Goal: Use online tool/utility: Utilize a website feature to perform a specific function

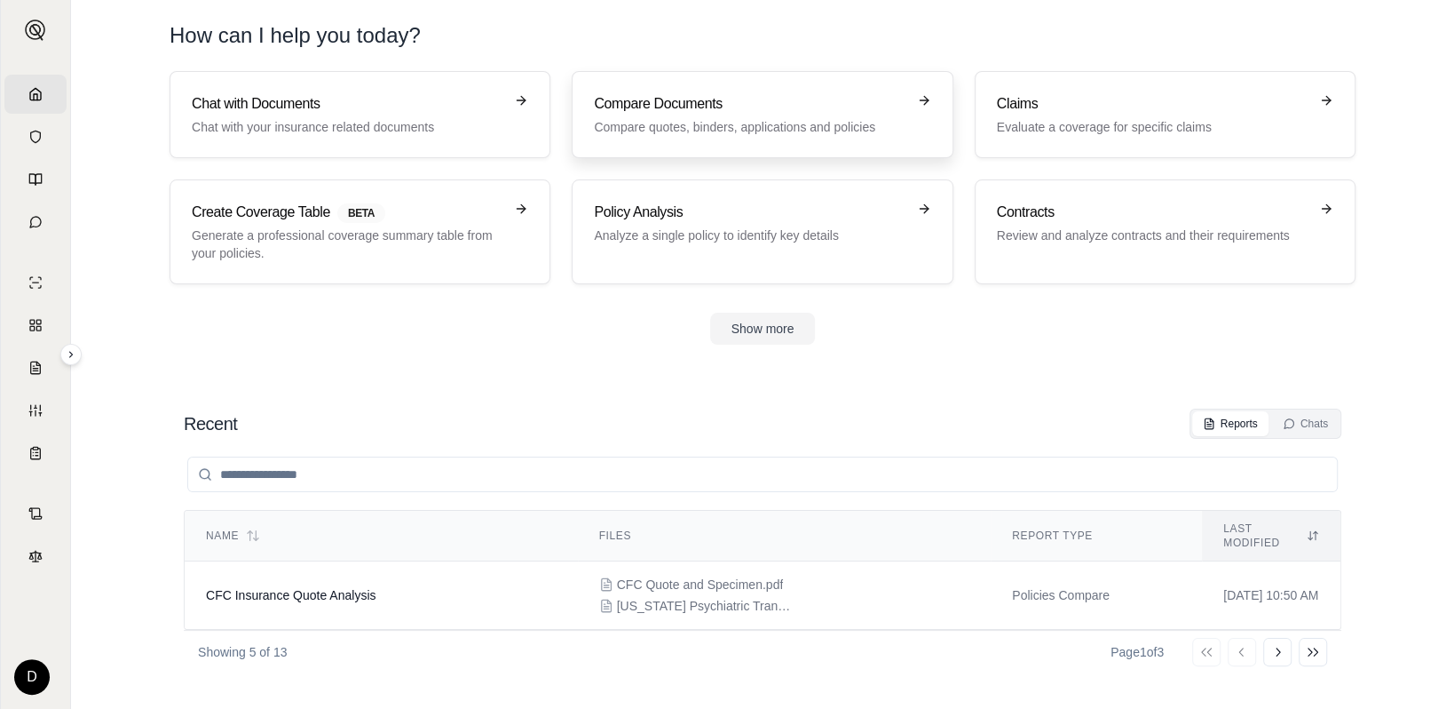
click at [739, 111] on h3 "Compare Documents" at bounding box center [750, 103] width 312 height 21
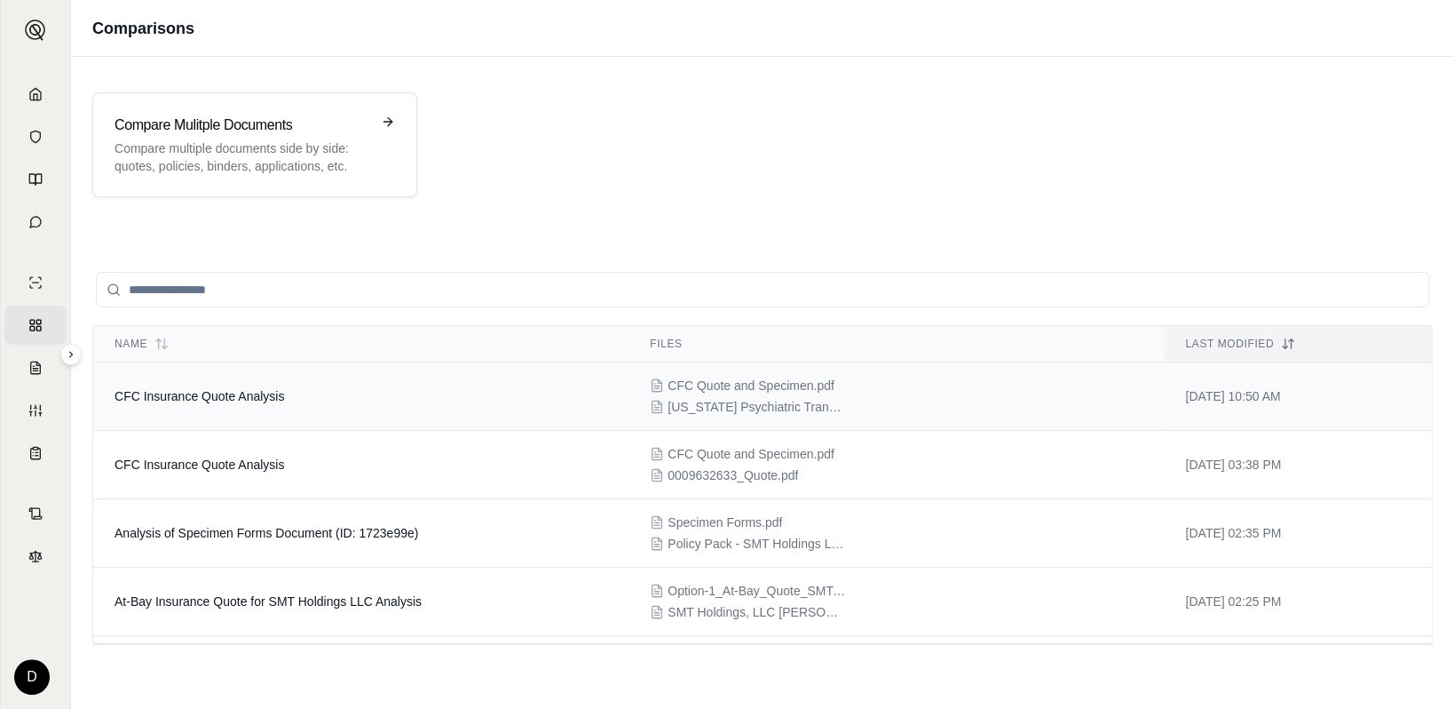
click at [769, 381] on span "CFC Quote and Specimen.pdf" at bounding box center [751, 385] width 167 height 18
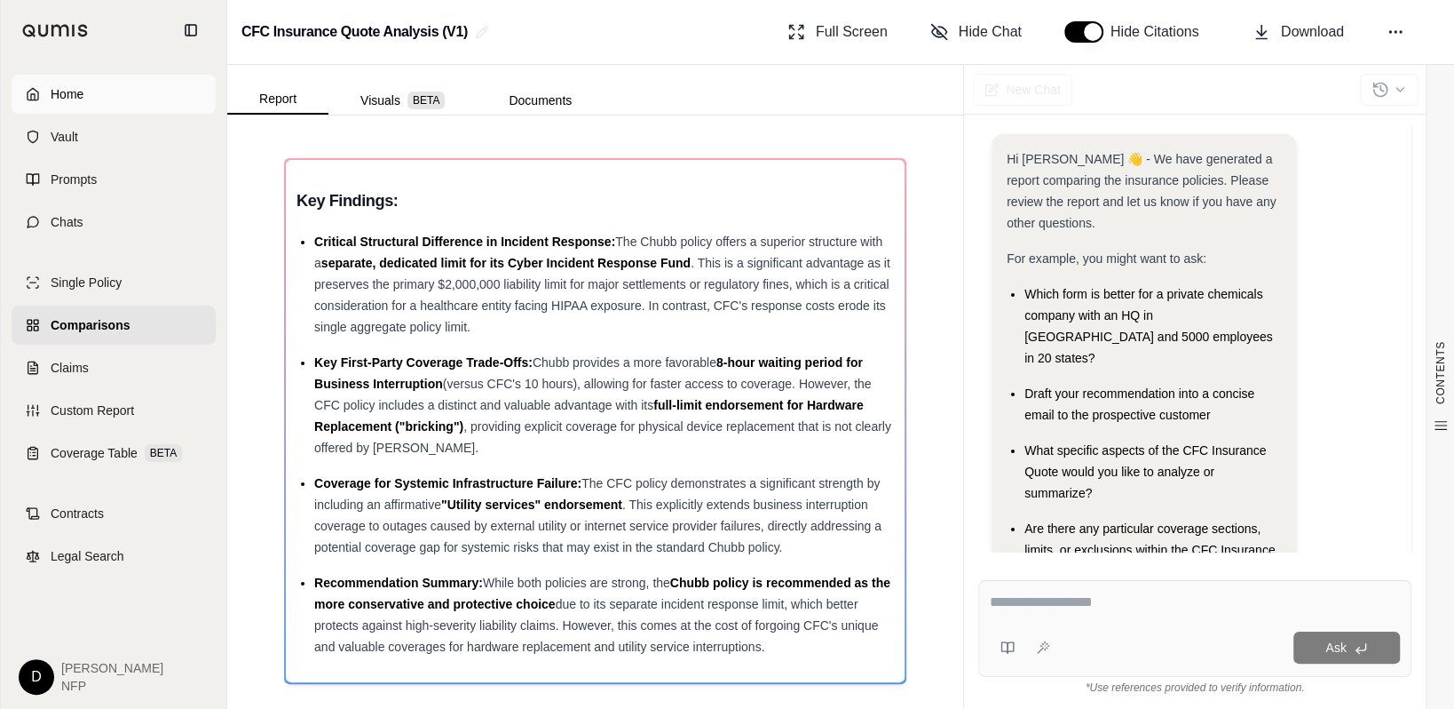
click at [29, 91] on icon at bounding box center [33, 94] width 11 height 12
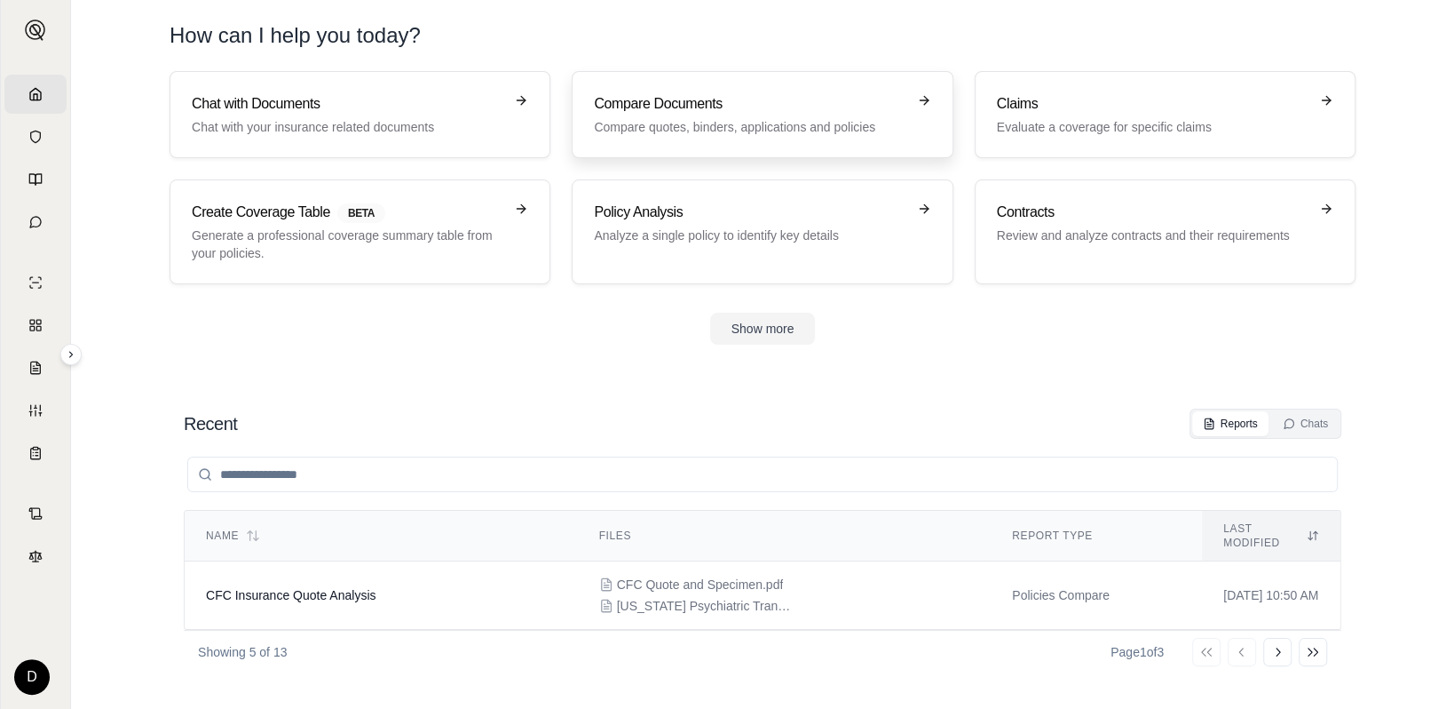
click at [741, 133] on p "Compare quotes, binders, applications and policies" at bounding box center [750, 127] width 312 height 18
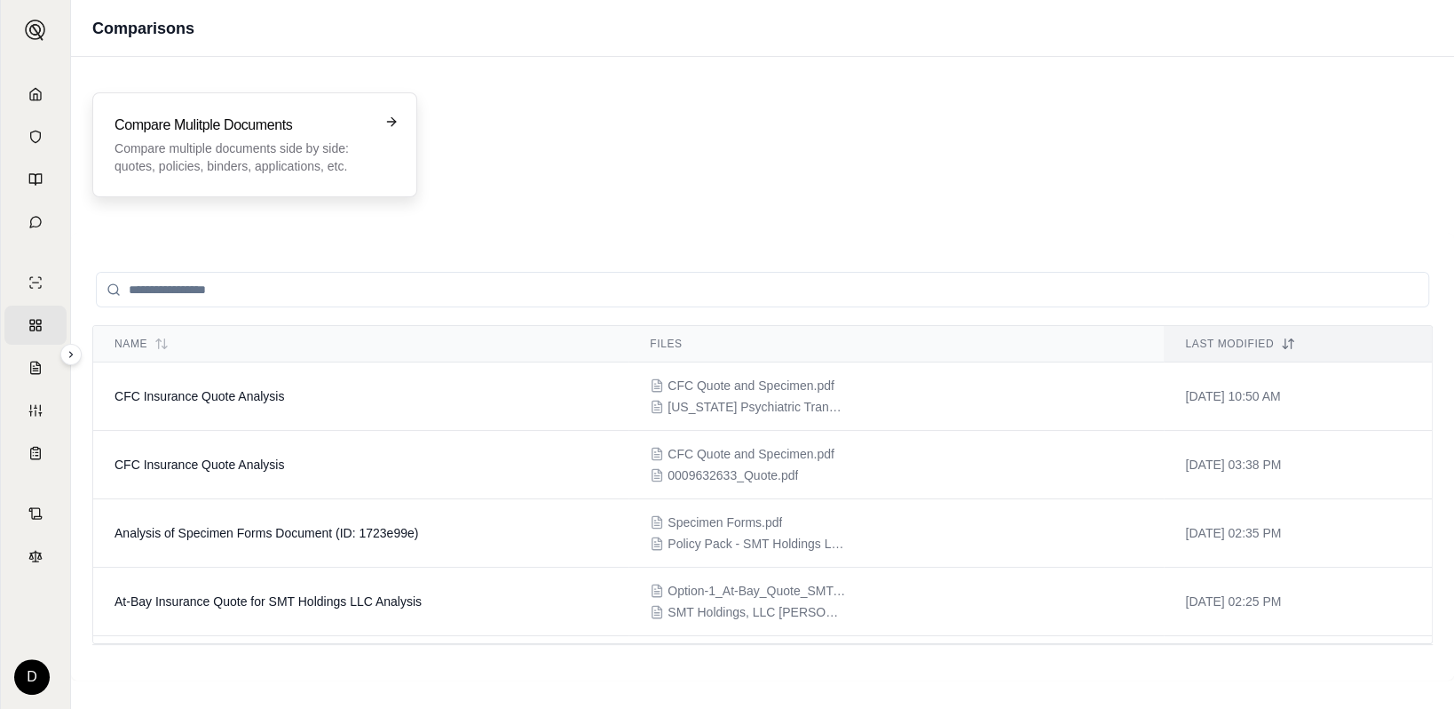
click at [313, 140] on p "Compare multiple documents side by side: quotes, policies, binders, application…" at bounding box center [243, 157] width 256 height 36
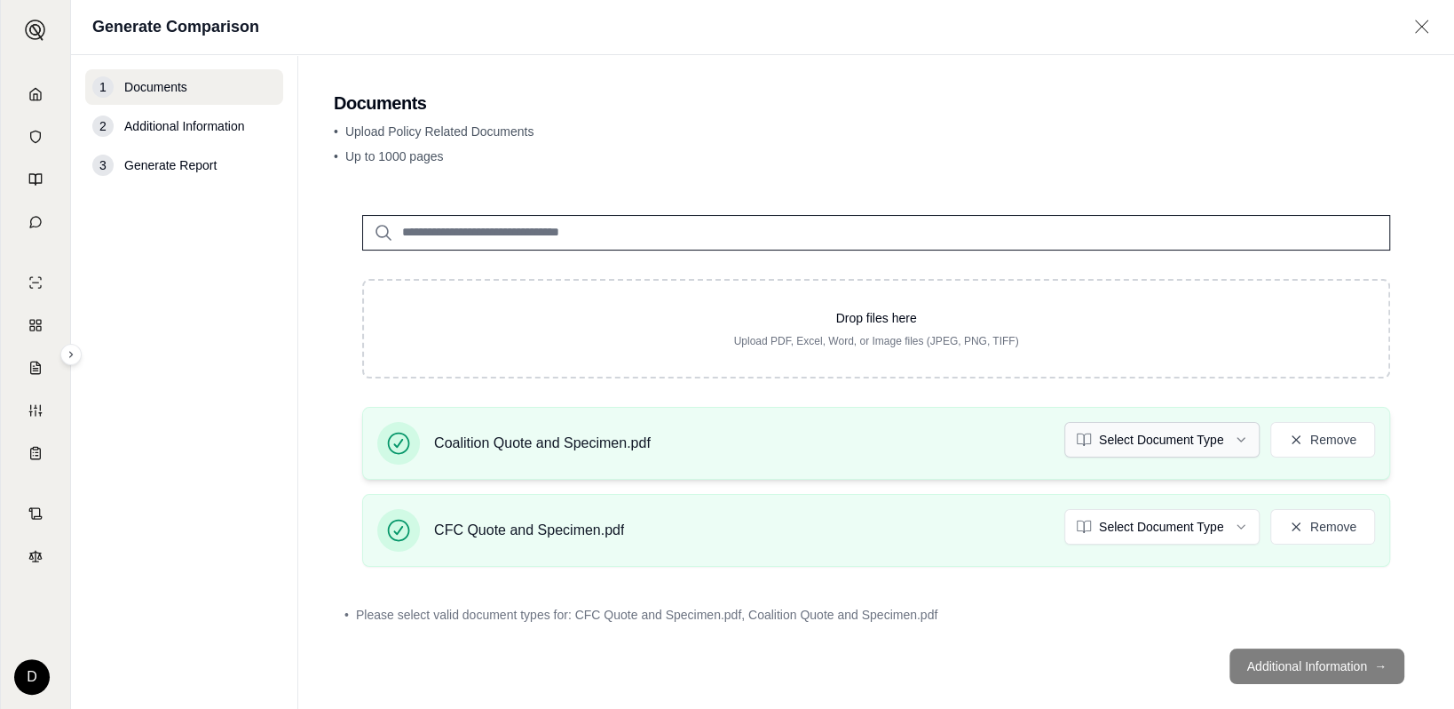
click at [1189, 435] on html "Home Vault Prompts Chats Single Policy Comparisons Claims Custom Report Coverag…" at bounding box center [727, 354] width 1454 height 709
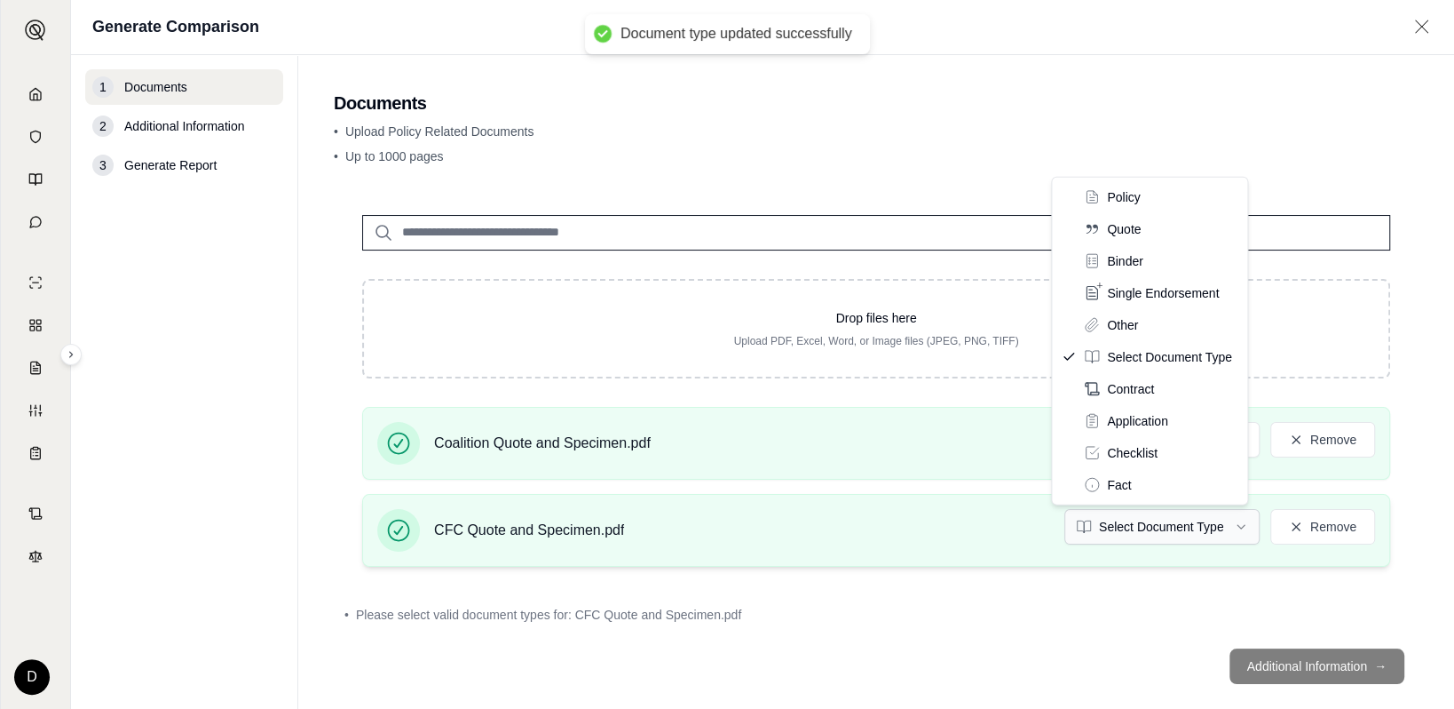
click at [1161, 522] on html "Document type updated successfully Home Vault Prompts Chats Single Policy Compa…" at bounding box center [727, 354] width 1454 height 709
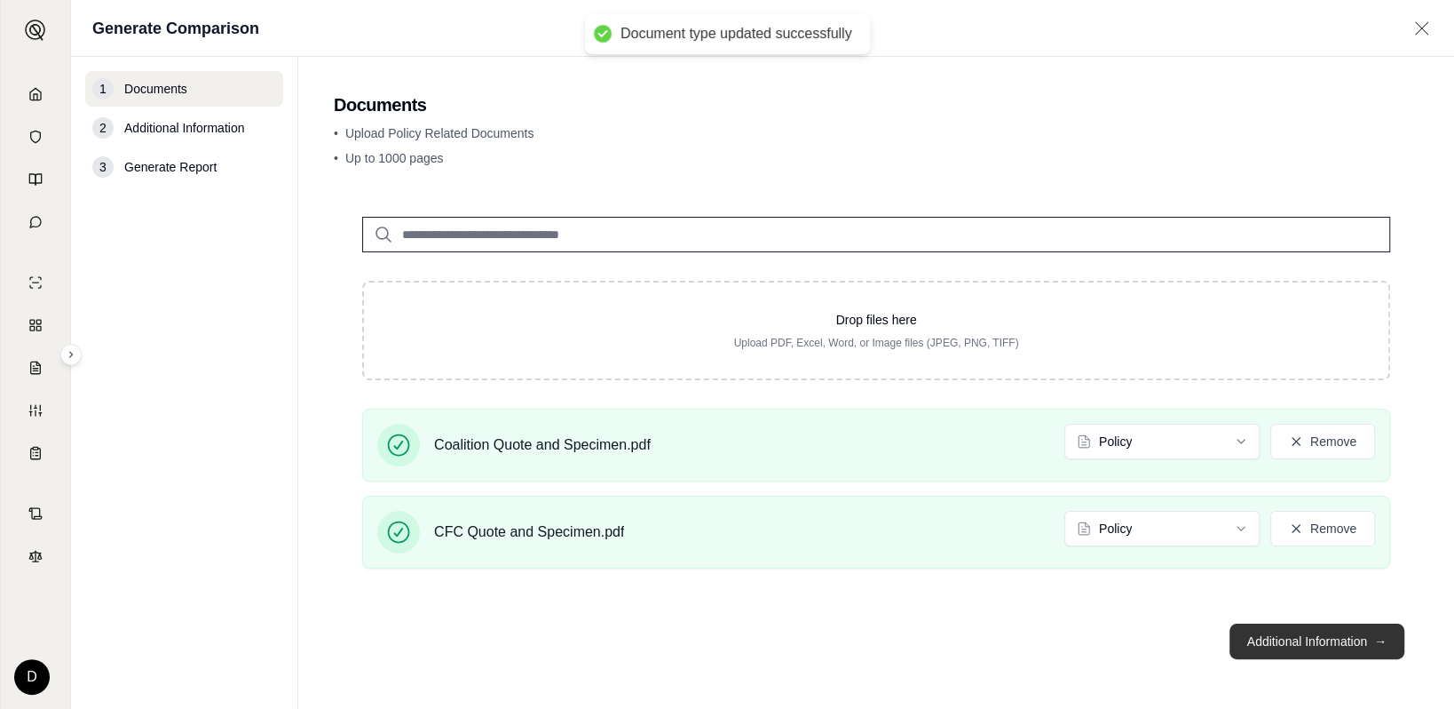
click at [1284, 639] on button "Additional Information →" at bounding box center [1317, 641] width 175 height 36
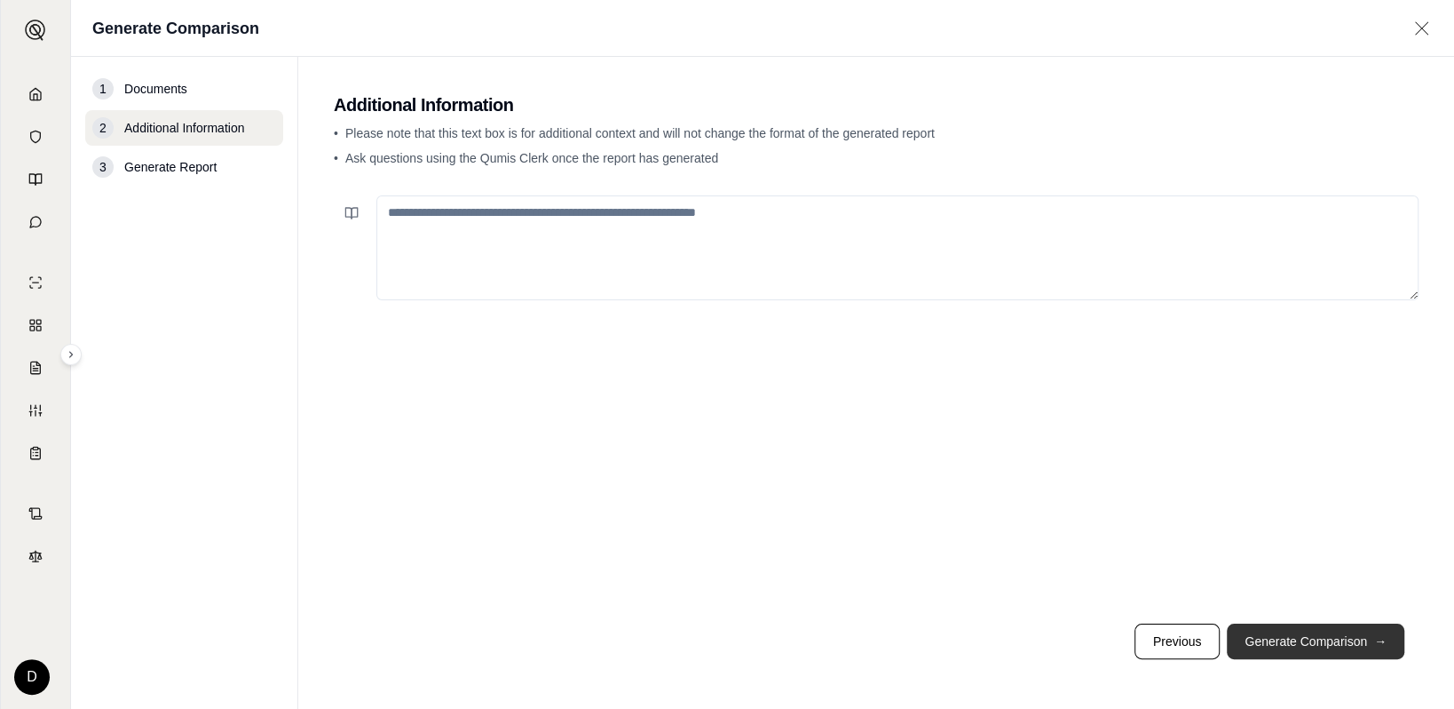
click at [1303, 644] on button "Generate Comparison →" at bounding box center [1316, 641] width 178 height 36
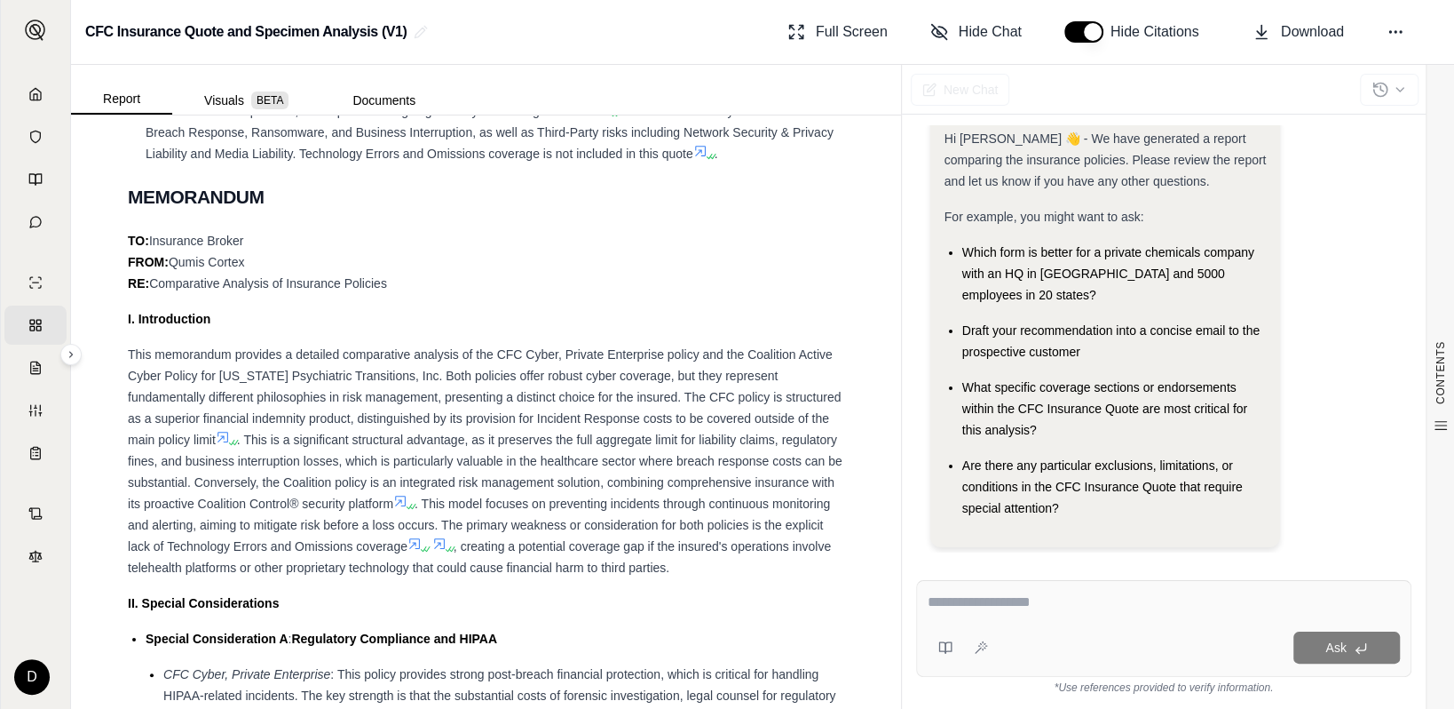
scroll to position [1509, 0]
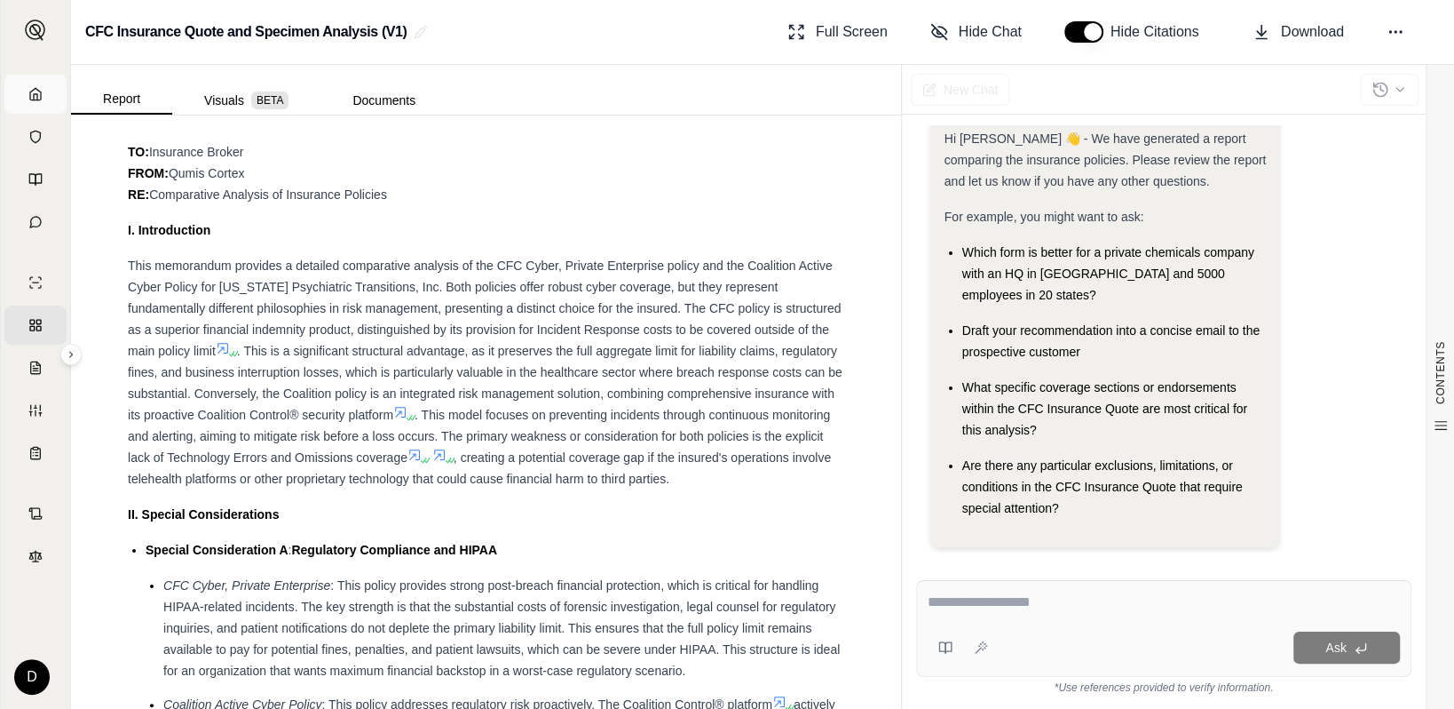
click at [30, 96] on icon at bounding box center [35, 94] width 11 height 12
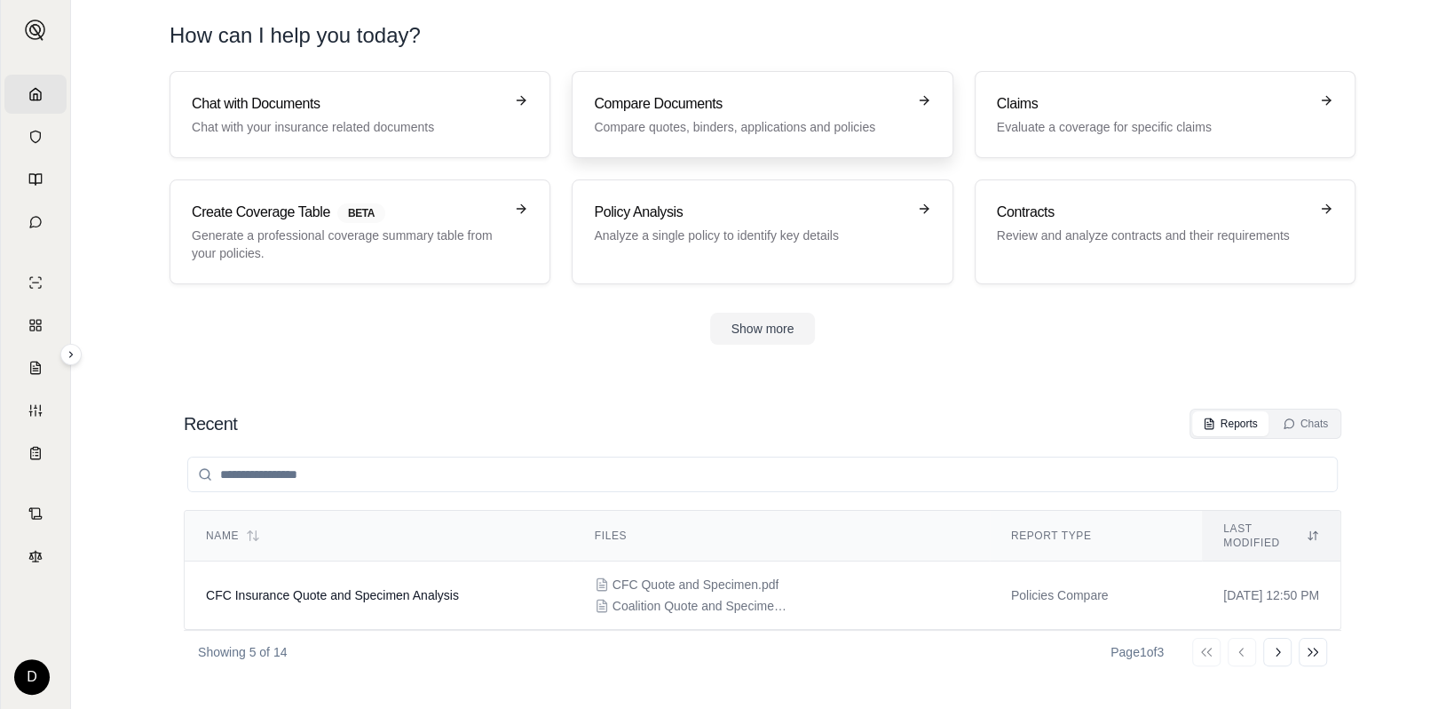
click at [725, 110] on h3 "Compare Documents" at bounding box center [750, 103] width 312 height 21
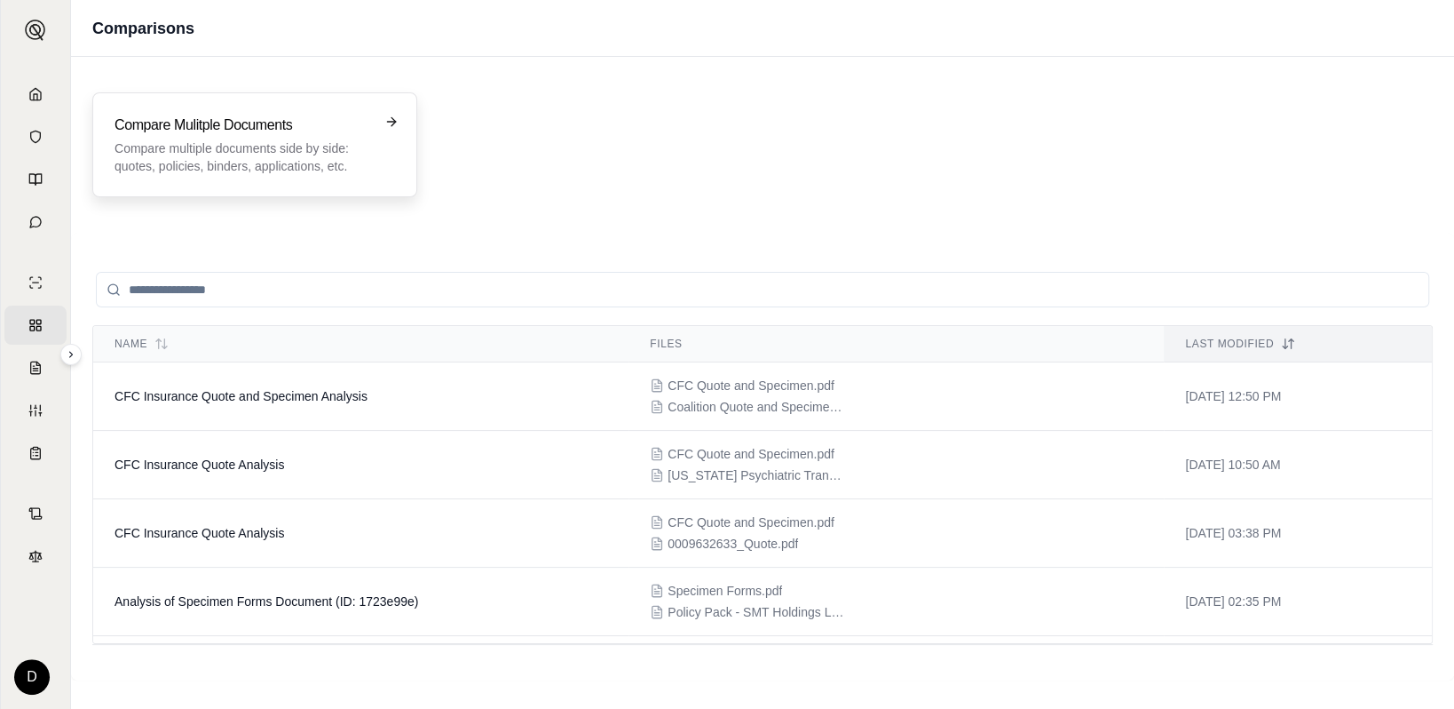
click at [328, 140] on p "Compare multiple documents side by side: quotes, policies, binders, application…" at bounding box center [243, 157] width 256 height 36
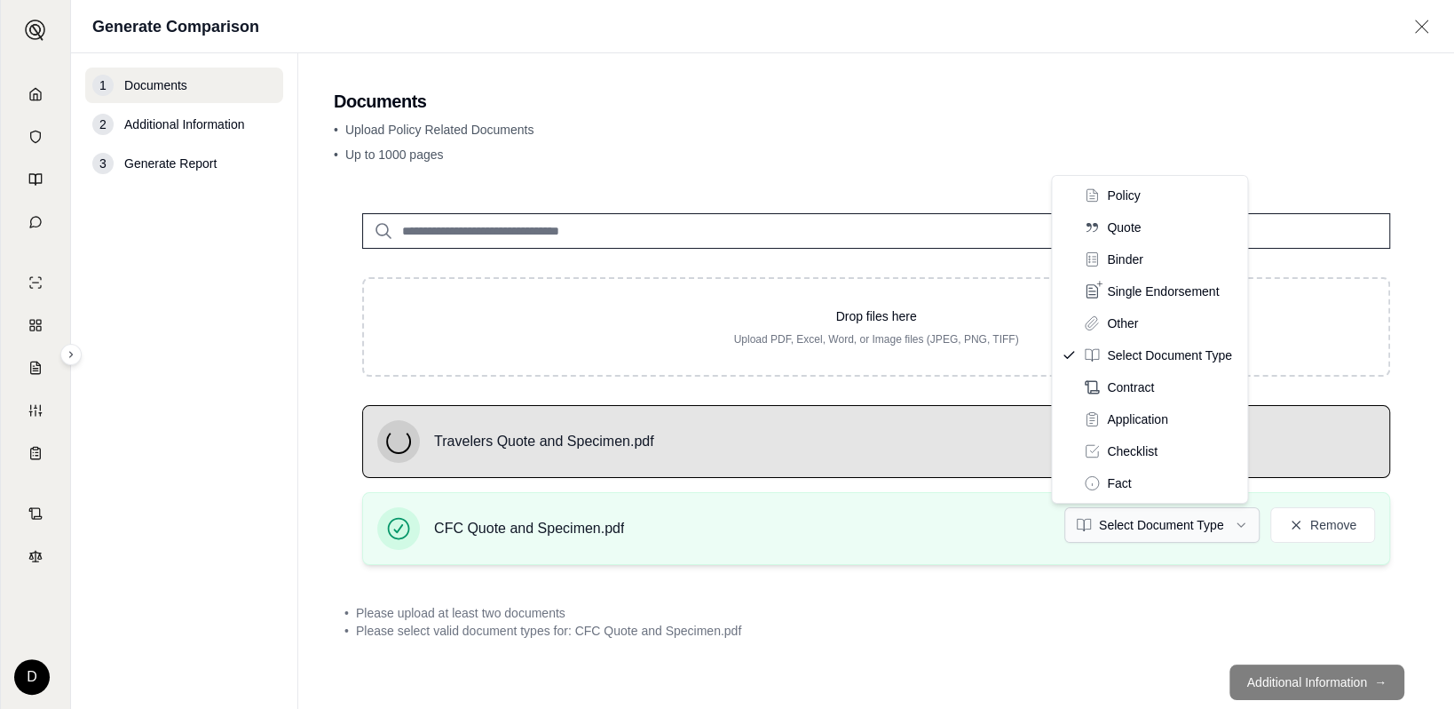
click at [1206, 527] on html "Home Vault Prompts Chats Single Policy Comparisons Claims Custom Report Coverag…" at bounding box center [727, 354] width 1454 height 709
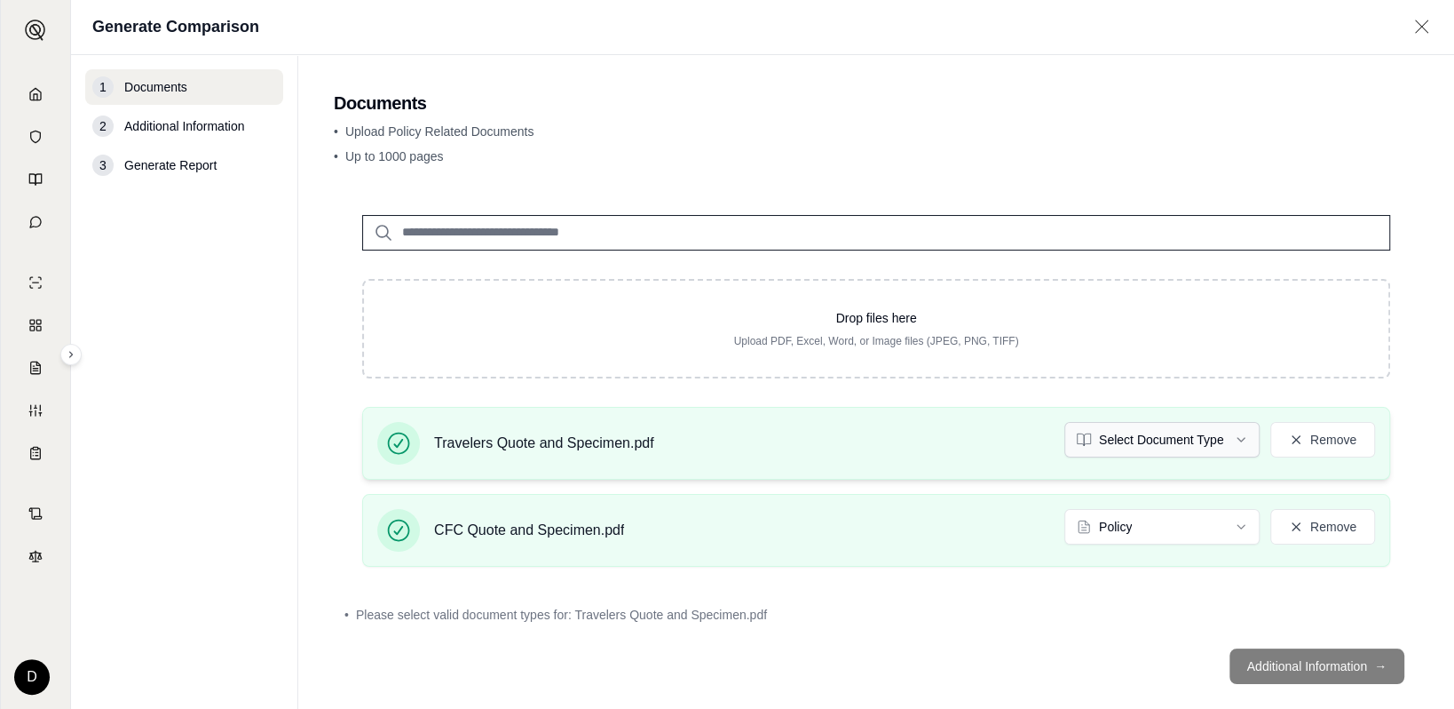
click at [1159, 441] on html "Document type updated successfully Home Vault Prompts Chats Single Policy Compa…" at bounding box center [727, 354] width 1454 height 709
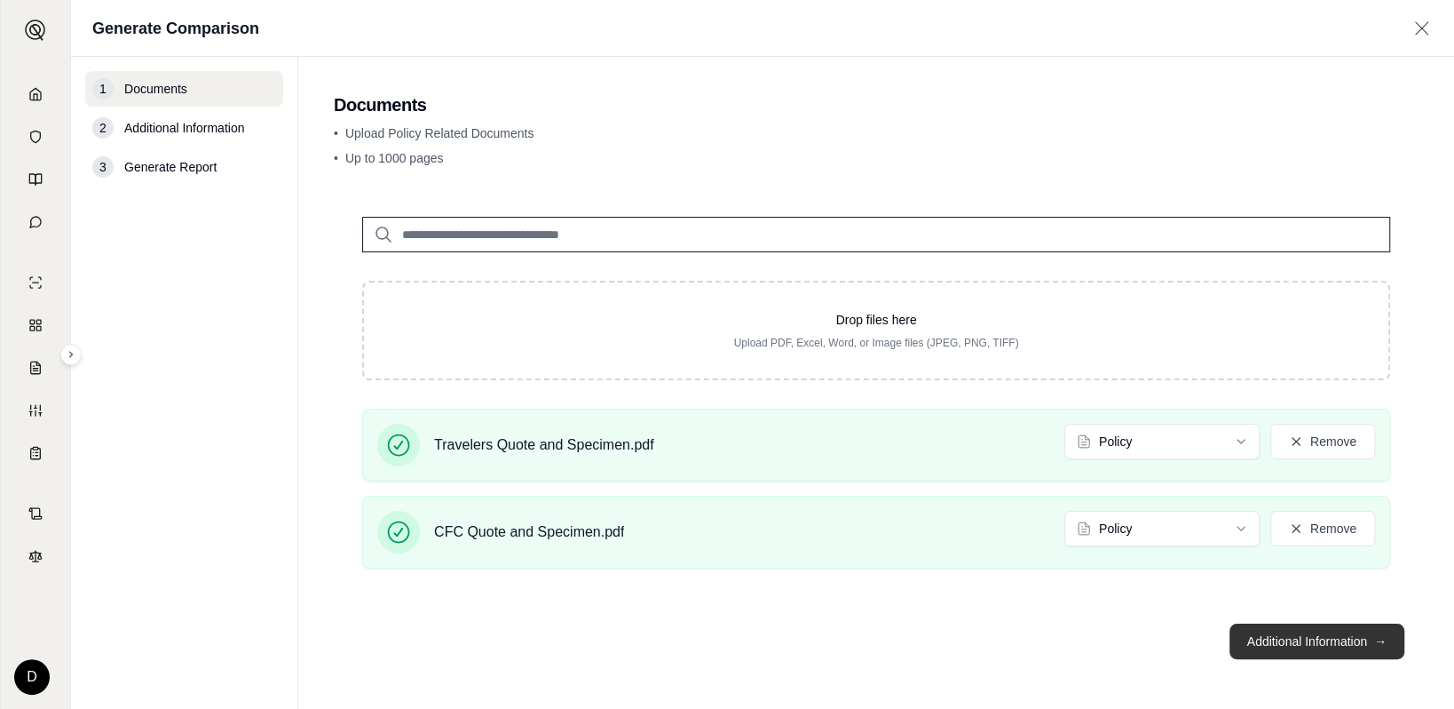
click at [1307, 638] on button "Additional Information →" at bounding box center [1317, 641] width 175 height 36
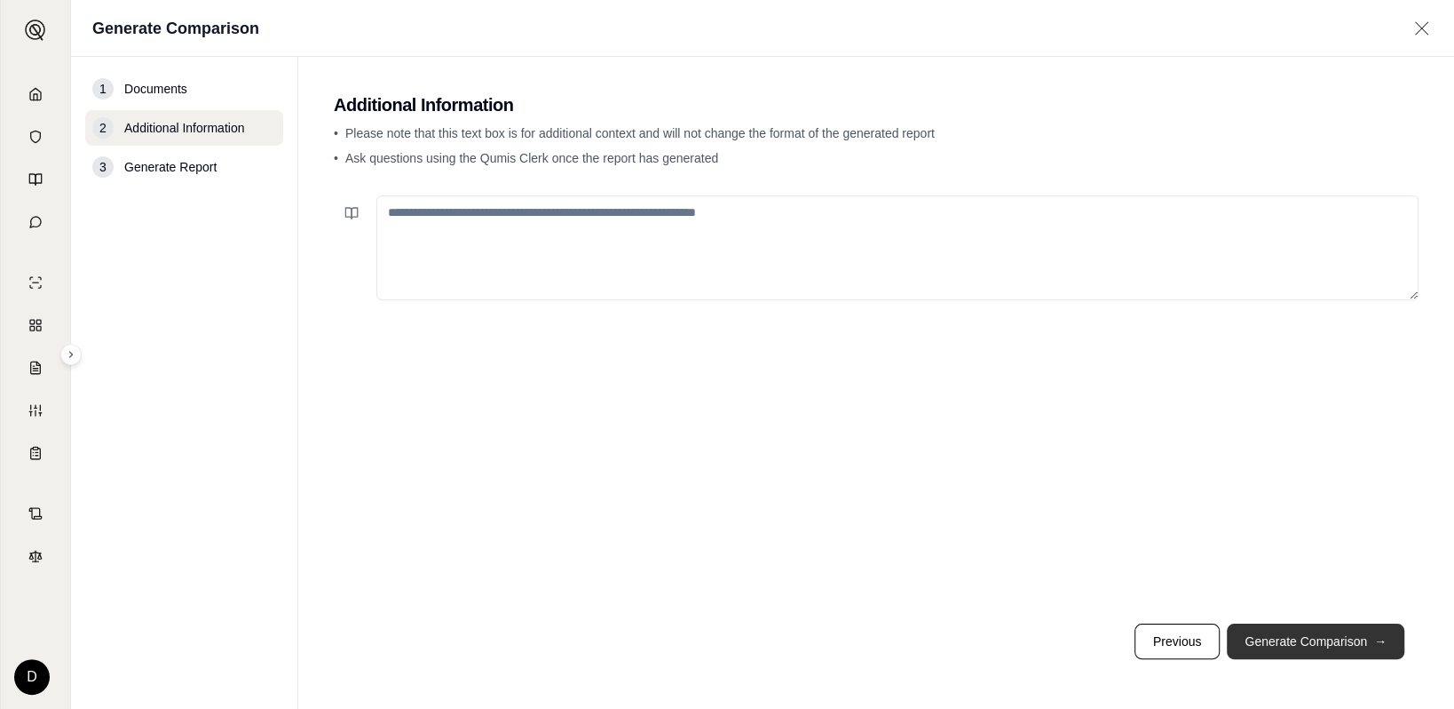
click at [1307, 638] on button "Generate Comparison →" at bounding box center [1316, 641] width 178 height 36
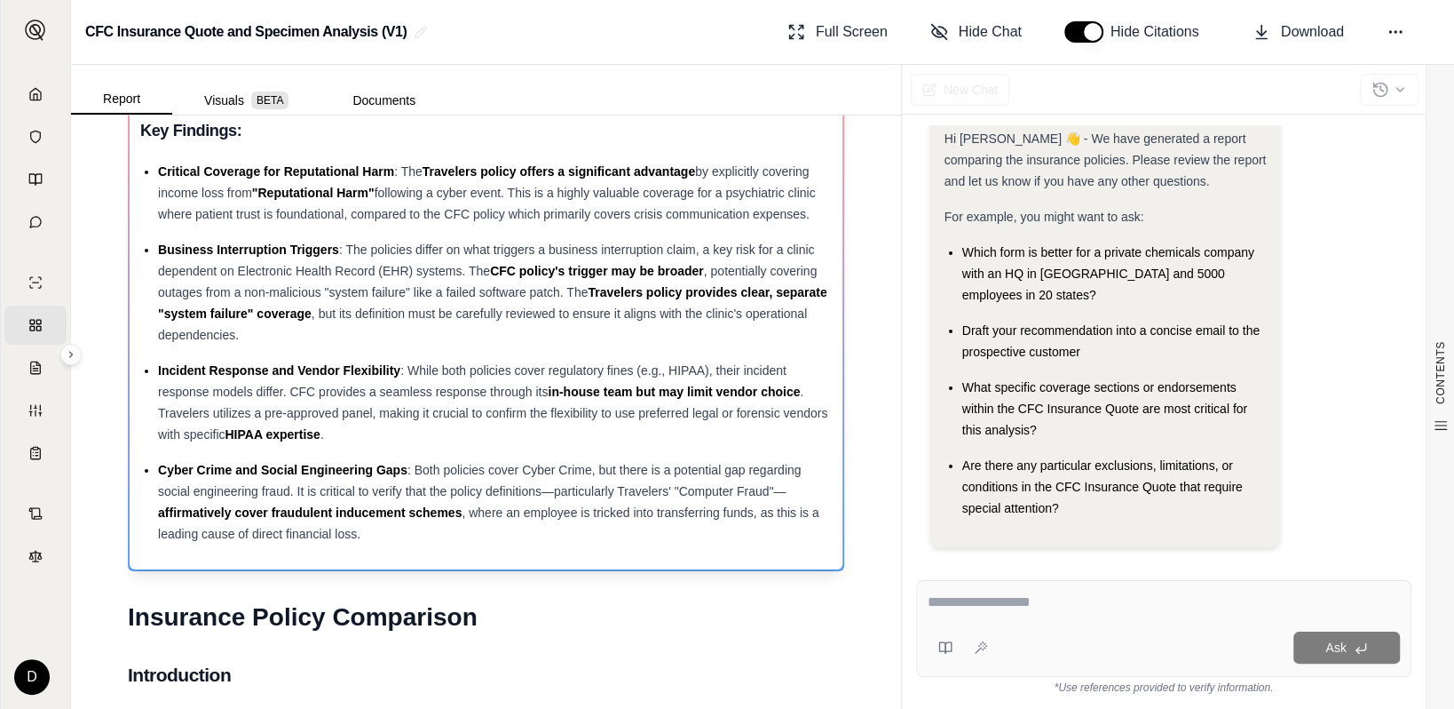
scroll to position [444, 0]
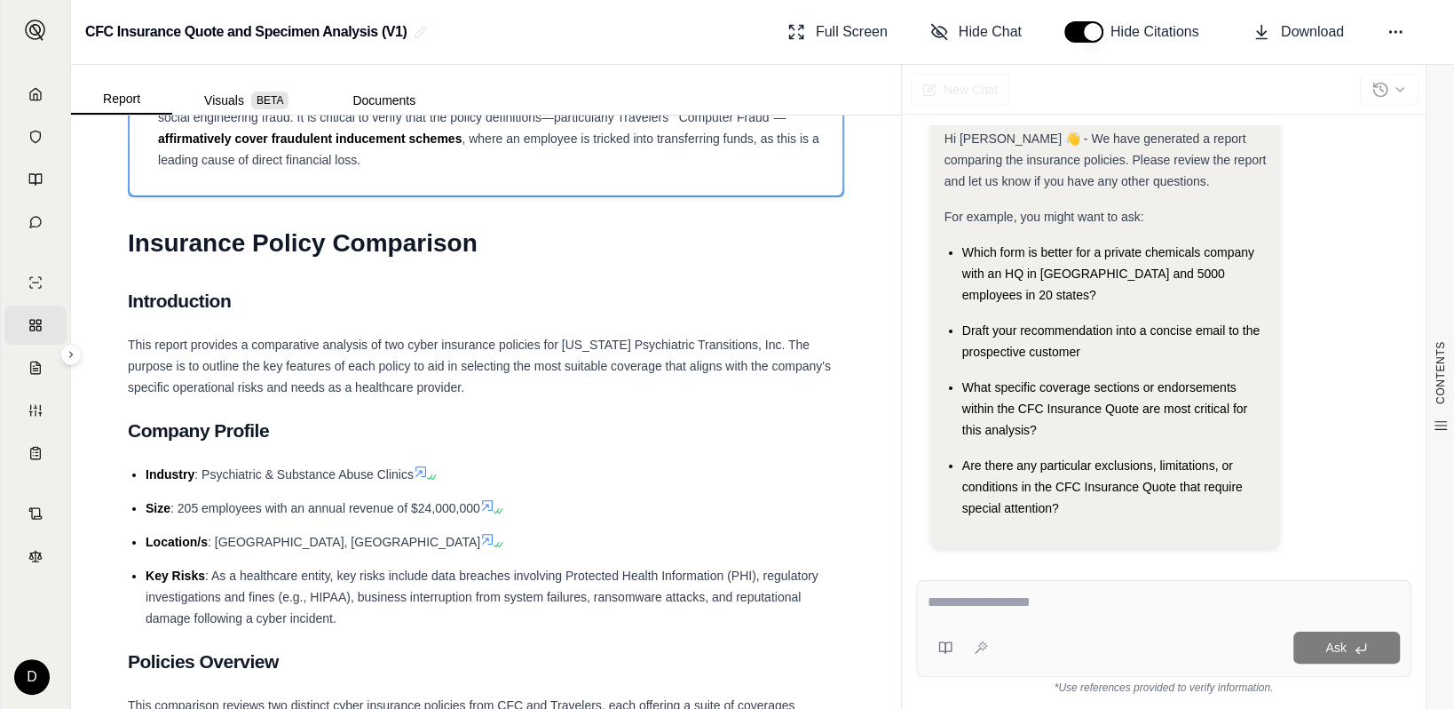
click at [1004, 606] on textarea at bounding box center [1164, 601] width 472 height 21
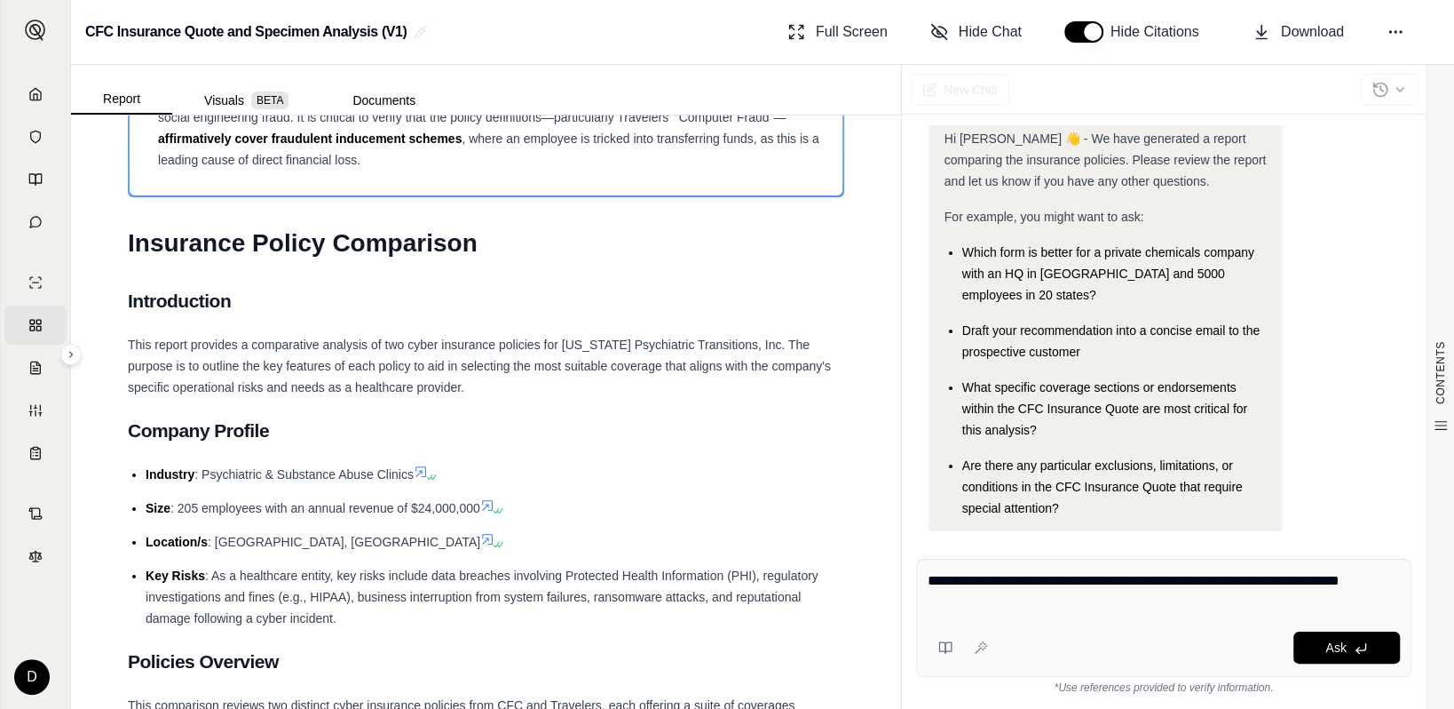
type textarea "**********"
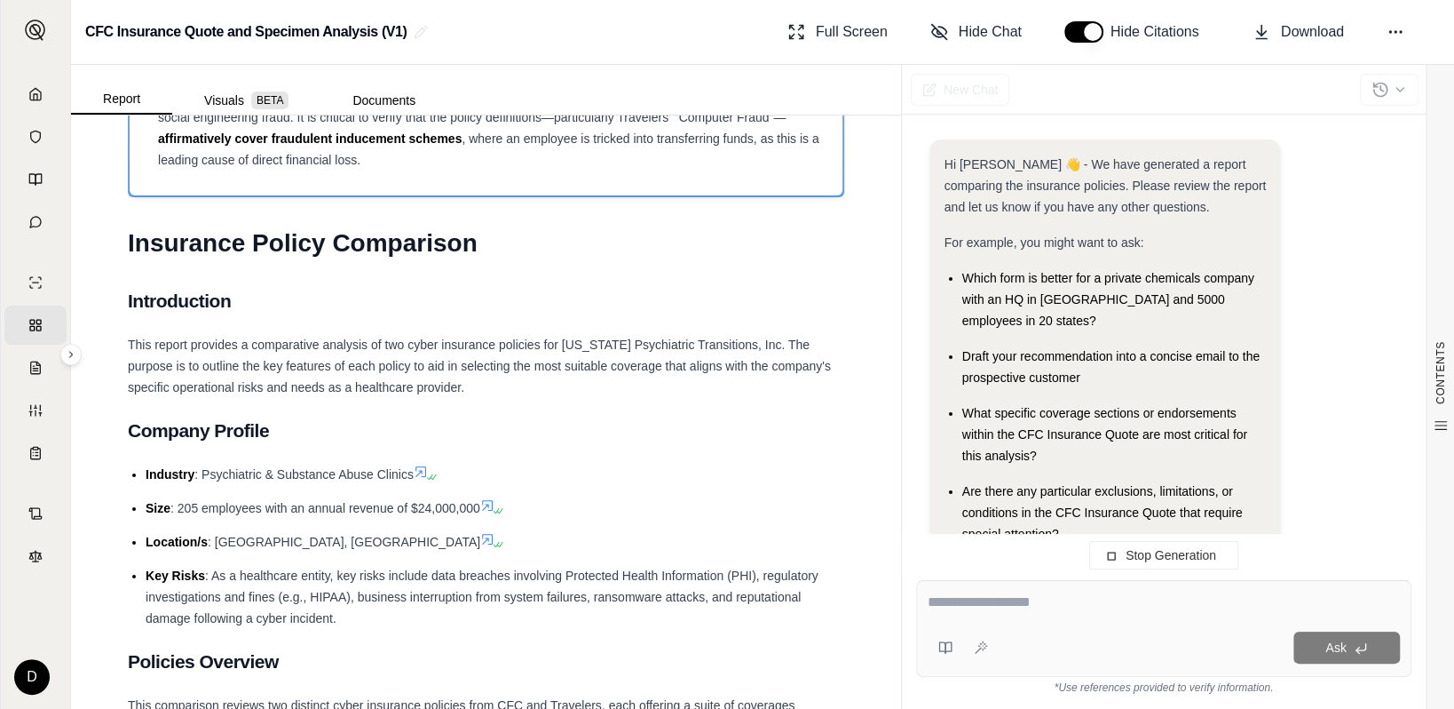
scroll to position [240, 0]
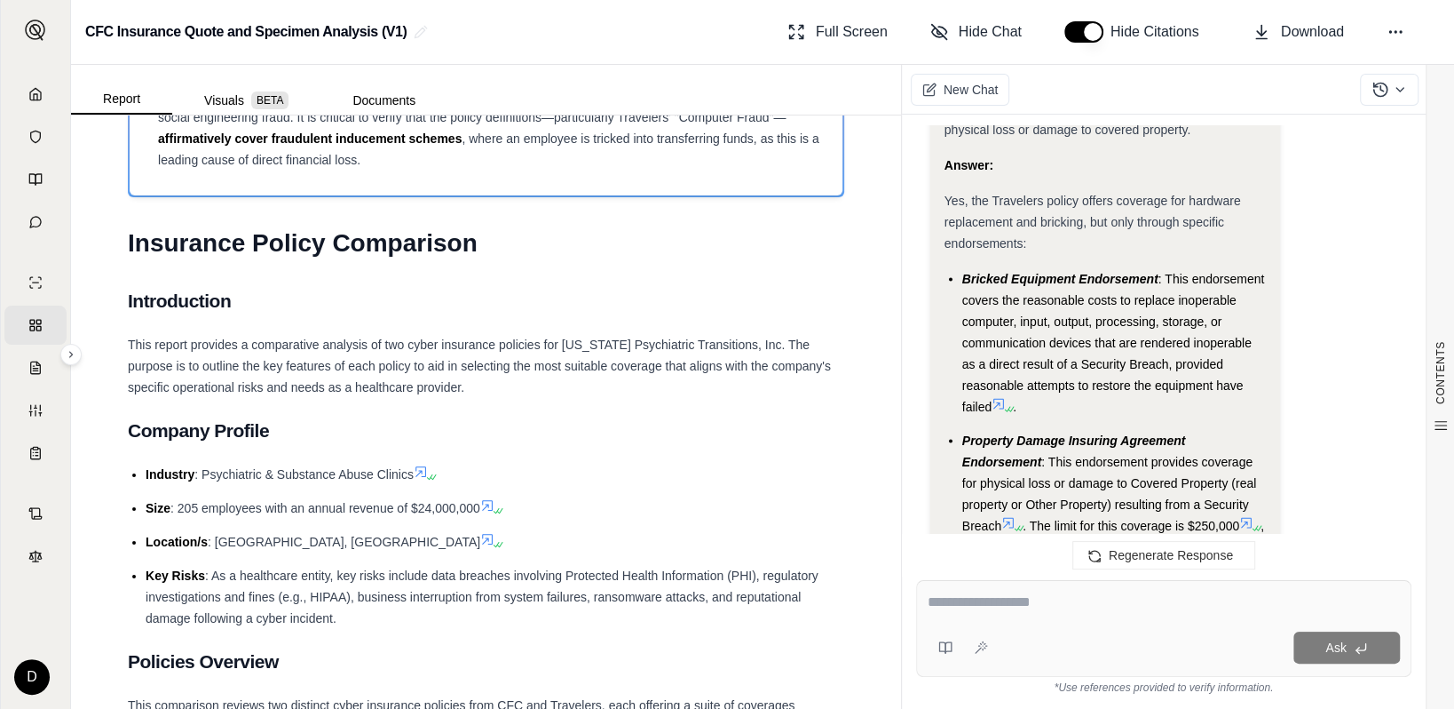
scroll to position [2872, 0]
